Goal: Information Seeking & Learning: Learn about a topic

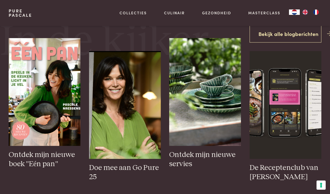
scroll to position [195, 0]
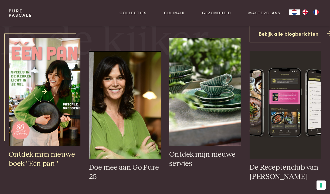
click at [31, 91] on img at bounding box center [45, 92] width 72 height 108
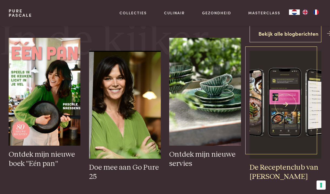
click at [287, 112] on img at bounding box center [285, 105] width 72 height 108
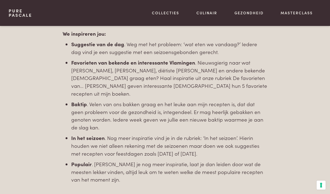
scroll to position [509, 0]
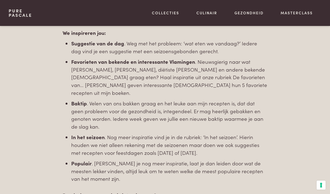
click at [278, 111] on div "Word lid van mijn receptenclub via de app en ontdek hoe makkelijk en leuk gezon…" at bounding box center [165, 7] width 312 height 526
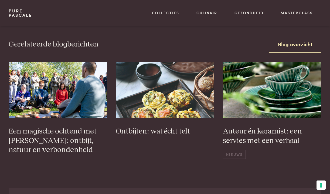
scroll to position [1069, 0]
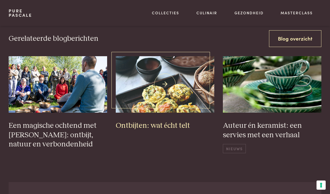
click at [160, 83] on img at bounding box center [165, 84] width 98 height 56
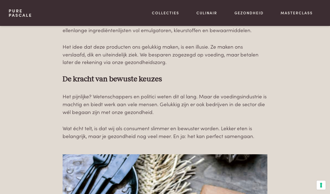
scroll to position [1318, 0]
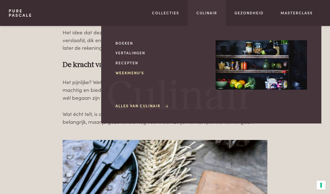
click at [123, 71] on link "Weekmenu's" at bounding box center [160, 73] width 91 height 6
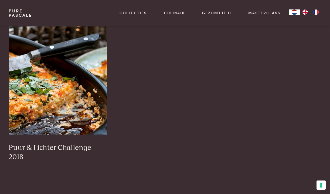
scroll to position [558, 0]
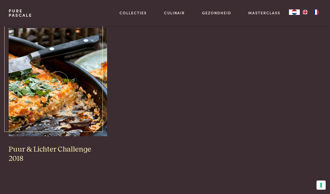
click at [47, 105] on img at bounding box center [58, 82] width 98 height 108
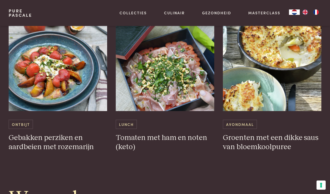
scroll to position [678, 0]
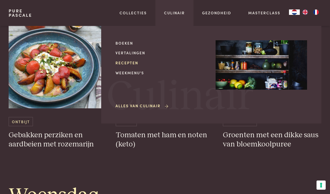
click at [134, 61] on link "Recepten" at bounding box center [160, 63] width 91 height 6
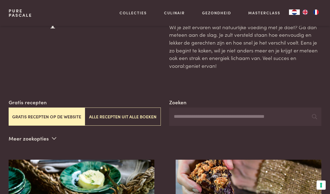
scroll to position [34, 0]
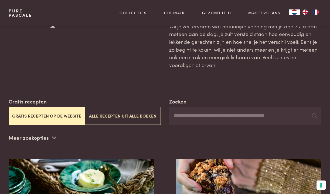
click at [184, 115] on input "Zoeken" at bounding box center [245, 115] width 152 height 18
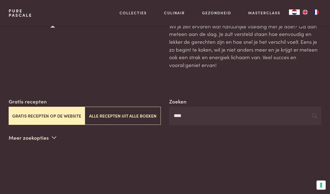
type input "****"
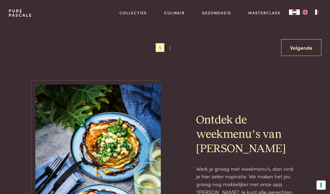
scroll to position [1056, 0]
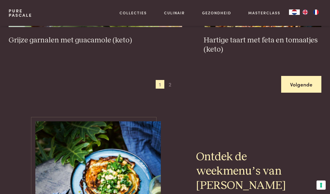
click at [300, 83] on link "Volgende" at bounding box center [301, 84] width 40 height 17
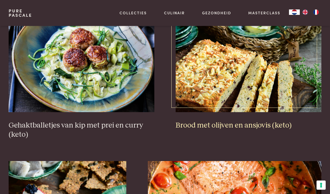
scroll to position [193, 0]
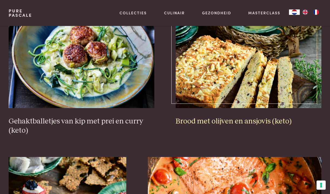
click at [257, 79] on img at bounding box center [248, 54] width 146 height 108
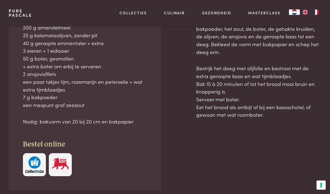
scroll to position [276, 0]
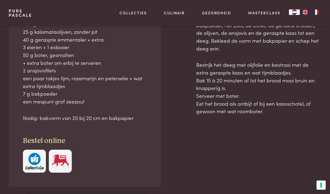
click at [34, 160] on img "button" at bounding box center [34, 161] width 18 height 16
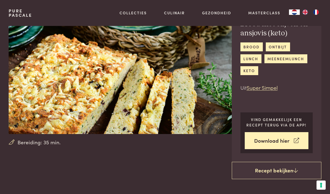
scroll to position [0, 0]
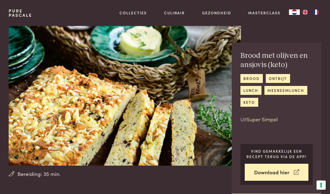
click at [260, 118] on link "Super Simpel" at bounding box center [261, 118] width 31 height 7
click at [306, 113] on div "Brood met olijven en ansjovis (keto) brood ontbijt lunch meeneemlunch keto Uit …" at bounding box center [276, 87] width 73 height 72
click at [261, 118] on link "Super Simpel" at bounding box center [261, 118] width 31 height 7
click at [256, 118] on link "Super Simpel" at bounding box center [261, 118] width 31 height 7
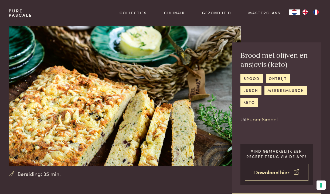
click at [269, 171] on link "Download hier" at bounding box center [276, 171] width 64 height 17
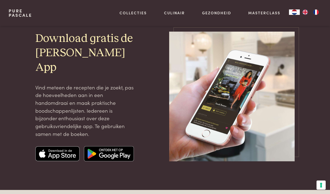
scroll to position [42, 0]
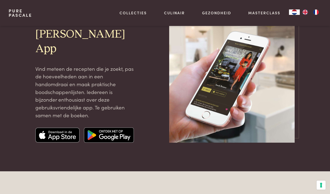
click at [52, 132] on img at bounding box center [57, 134] width 44 height 15
